Goal: Task Accomplishment & Management: Use online tool/utility

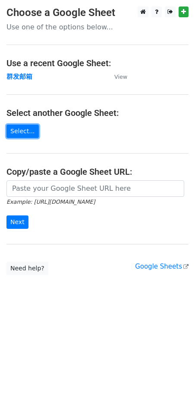
click at [16, 127] on link "Select..." at bounding box center [22, 131] width 32 height 13
click at [29, 125] on link "Select..." at bounding box center [22, 131] width 32 height 13
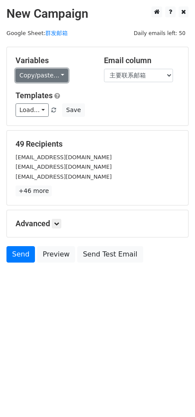
click at [52, 77] on link "Copy/paste..." at bounding box center [42, 75] width 53 height 13
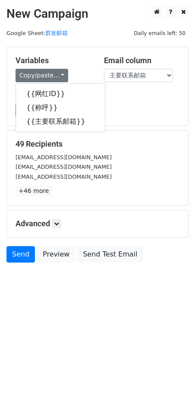
click at [50, 84] on div "{{网红ID}} {{称呼}} {{主要联系邮箱}}" at bounding box center [61, 107] width 90 height 49
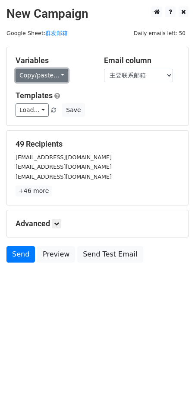
click at [45, 77] on link "Copy/paste..." at bounding box center [42, 75] width 53 height 13
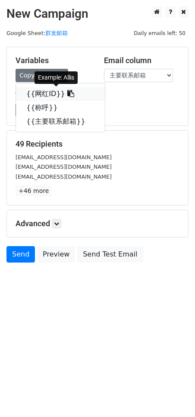
click at [44, 95] on link "{{网红ID}}" at bounding box center [60, 94] width 89 height 14
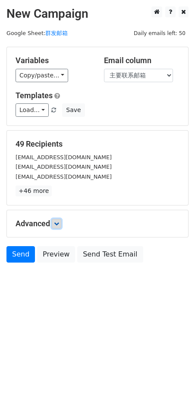
click at [58, 224] on icon at bounding box center [56, 223] width 5 height 5
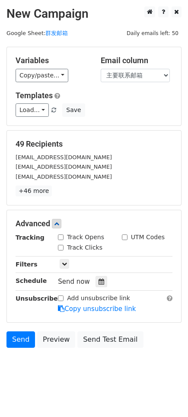
click at [68, 237] on label "Track Opens" at bounding box center [85, 237] width 37 height 9
click at [64, 237] on input "Track Opens" at bounding box center [61, 237] width 6 height 6
checkbox input "true"
click at [65, 246] on div "Track Clicks" at bounding box center [80, 247] width 45 height 9
click at [62, 248] on input "Track Clicks" at bounding box center [61, 248] width 6 height 6
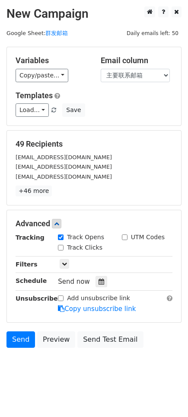
checkbox input "true"
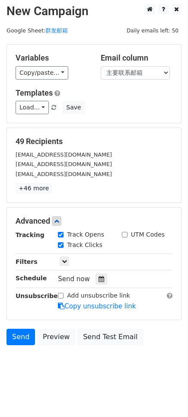
scroll to position [4, 0]
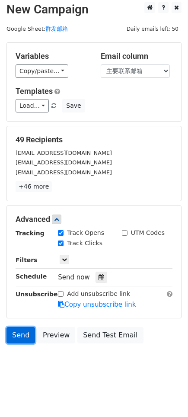
click at [22, 339] on link "Send" at bounding box center [20, 335] width 29 height 16
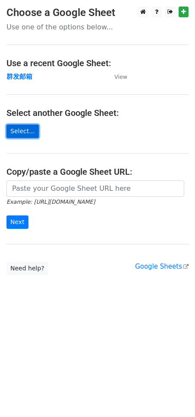
click at [22, 130] on link "Select..." at bounding box center [22, 131] width 32 height 13
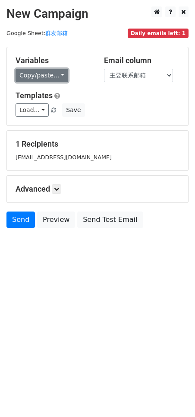
click at [42, 69] on link "Copy/paste..." at bounding box center [42, 75] width 53 height 13
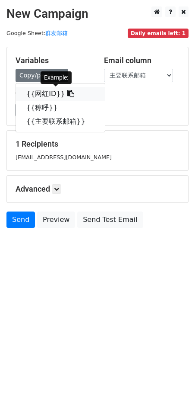
click at [41, 91] on link "{{网红ID}}" at bounding box center [60, 94] width 89 height 14
